Goal: Task Accomplishment & Management: Use online tool/utility

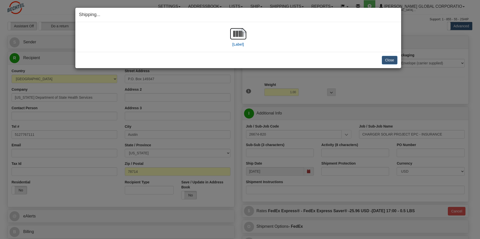
select select "[GEOGRAPHIC_DATA]"
select select "2"
click at [394, 60] on button "Close" at bounding box center [390, 60] width 16 height 9
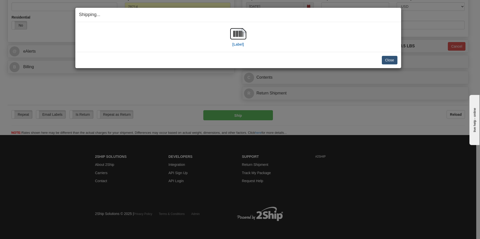
click at [389, 62] on button "Close" at bounding box center [390, 60] width 16 height 9
click at [387, 57] on button "Close" at bounding box center [390, 60] width 16 height 9
click at [387, 61] on button "Close" at bounding box center [390, 60] width 16 height 9
